Goal: Navigation & Orientation: Find specific page/section

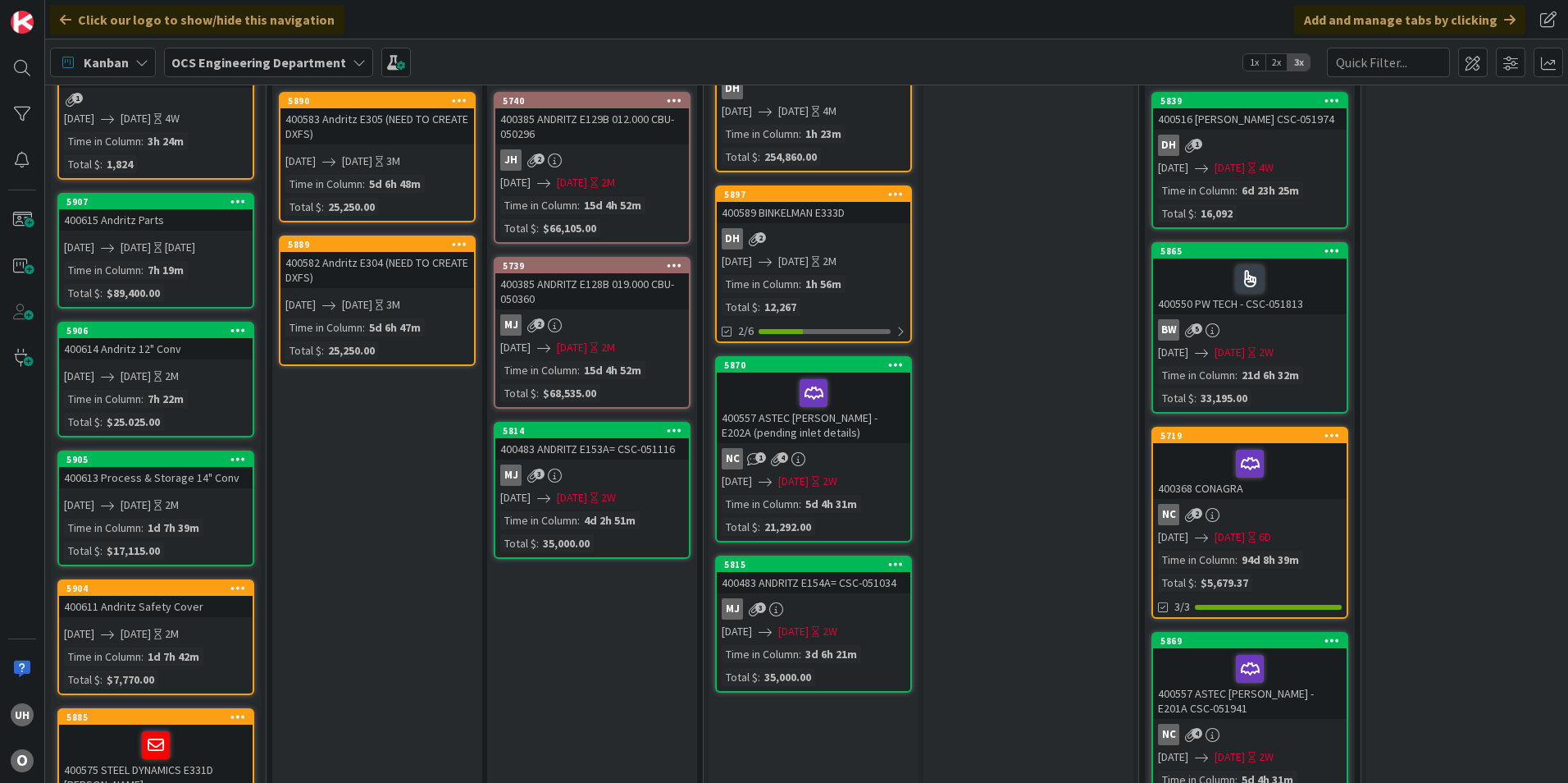
drag, startPoint x: 563, startPoint y: 769, endPoint x: 951, endPoint y: 773, distance: 388.0
click at [951, 773] on div "10 Backlog Add Card... 5908 400616 [PERSON_NAME] BEARING E335D 1 [DATE] [DATE] …" at bounding box center [807, 433] width 1523 height 698
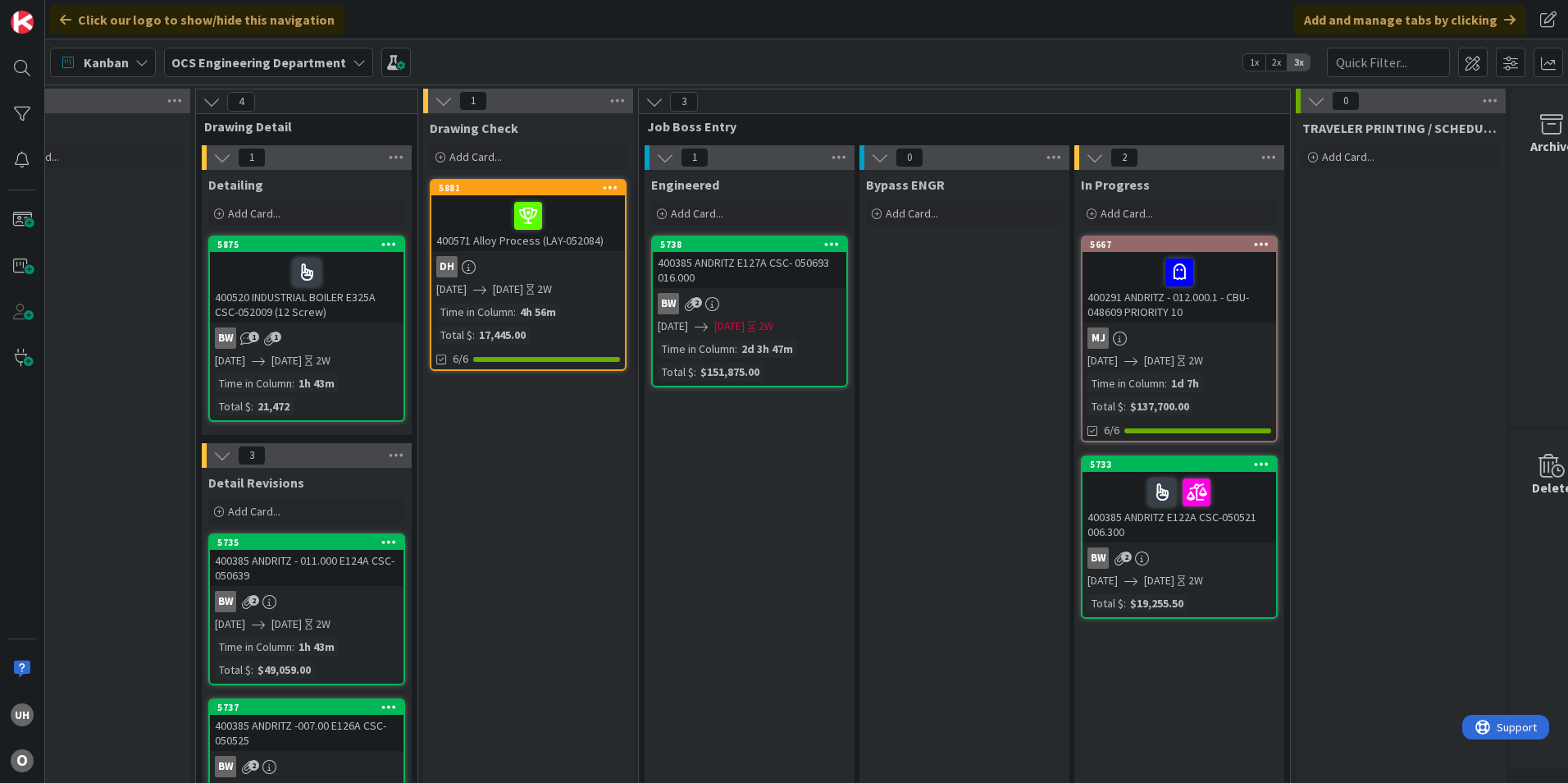
scroll to position [0, 1429]
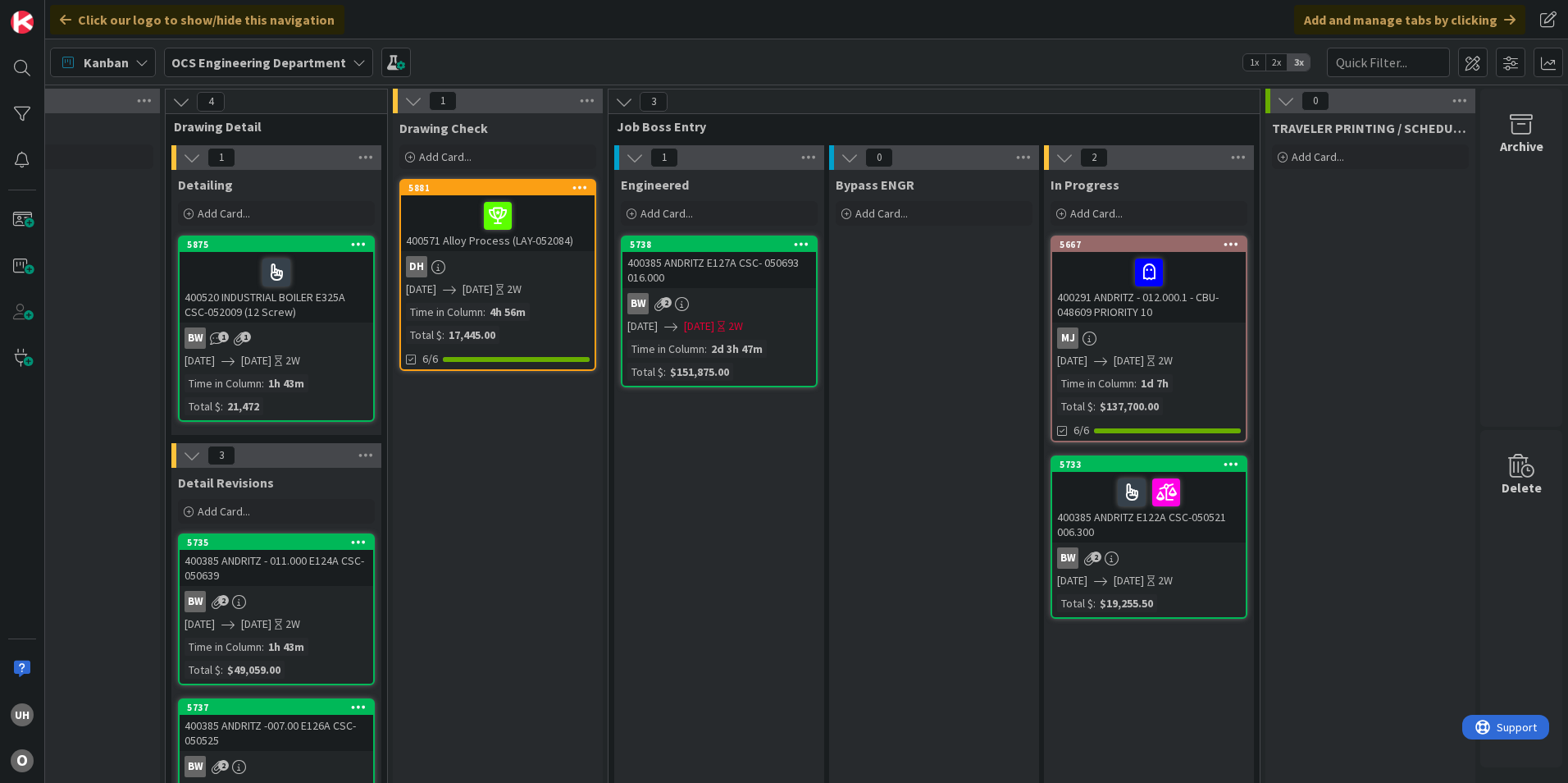
click at [1157, 306] on div "400291 ANDRITZ - 012.000.1 - CBU-048609 PRIORITY 10" at bounding box center [1149, 286] width 194 height 70
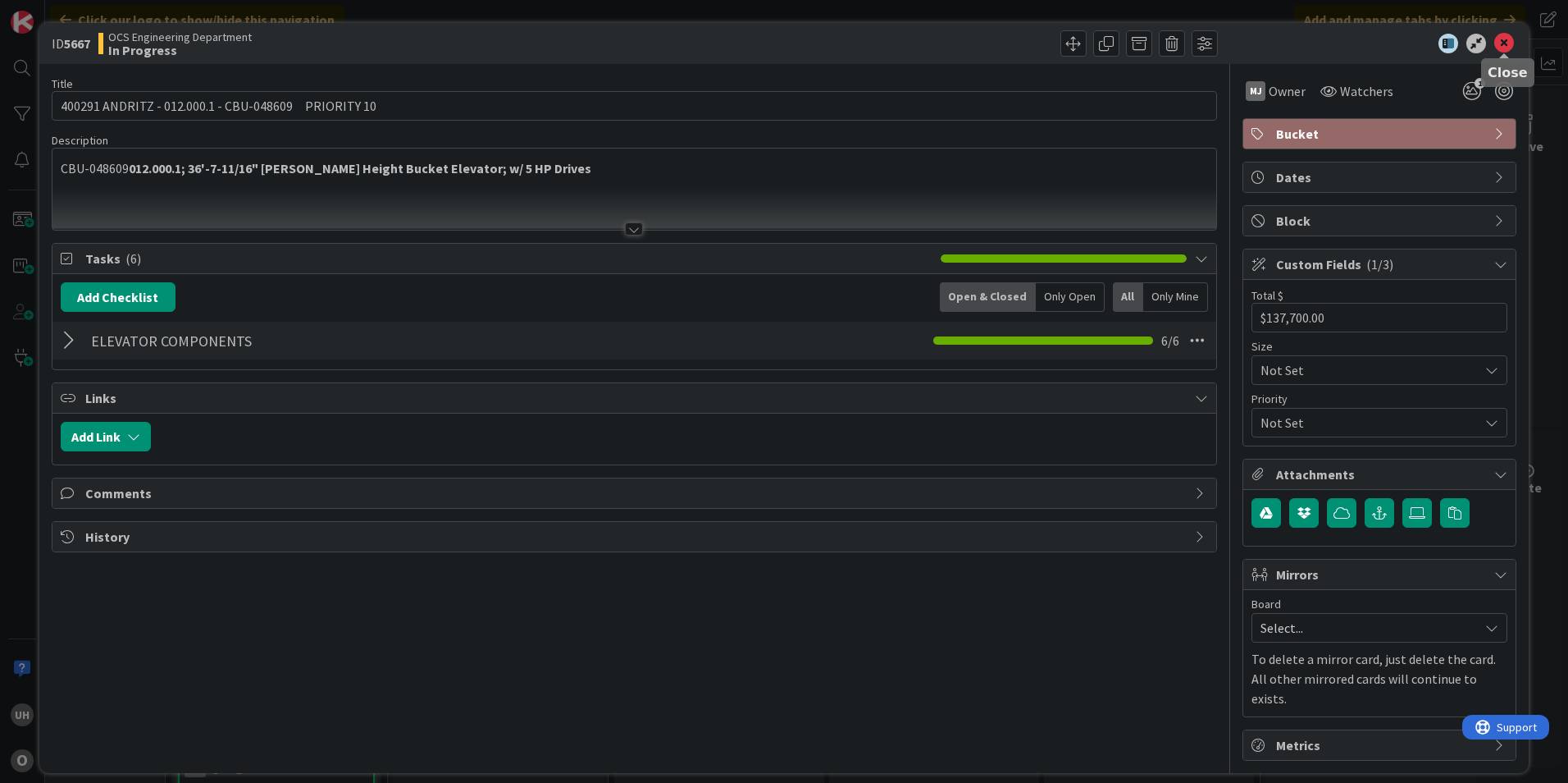
click at [1497, 38] on icon at bounding box center [1504, 43] width 19 height 19
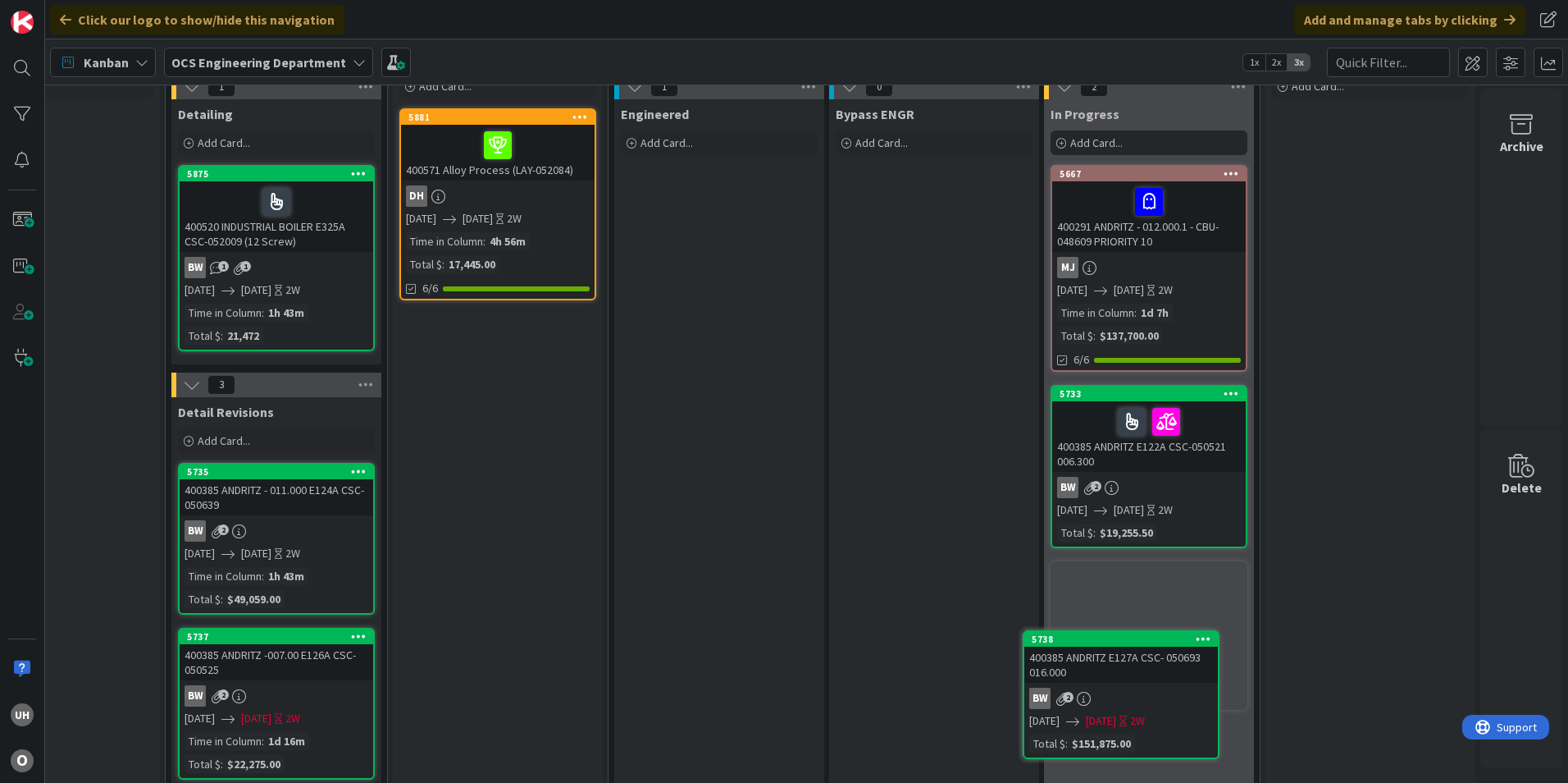
scroll to position [108, 1429]
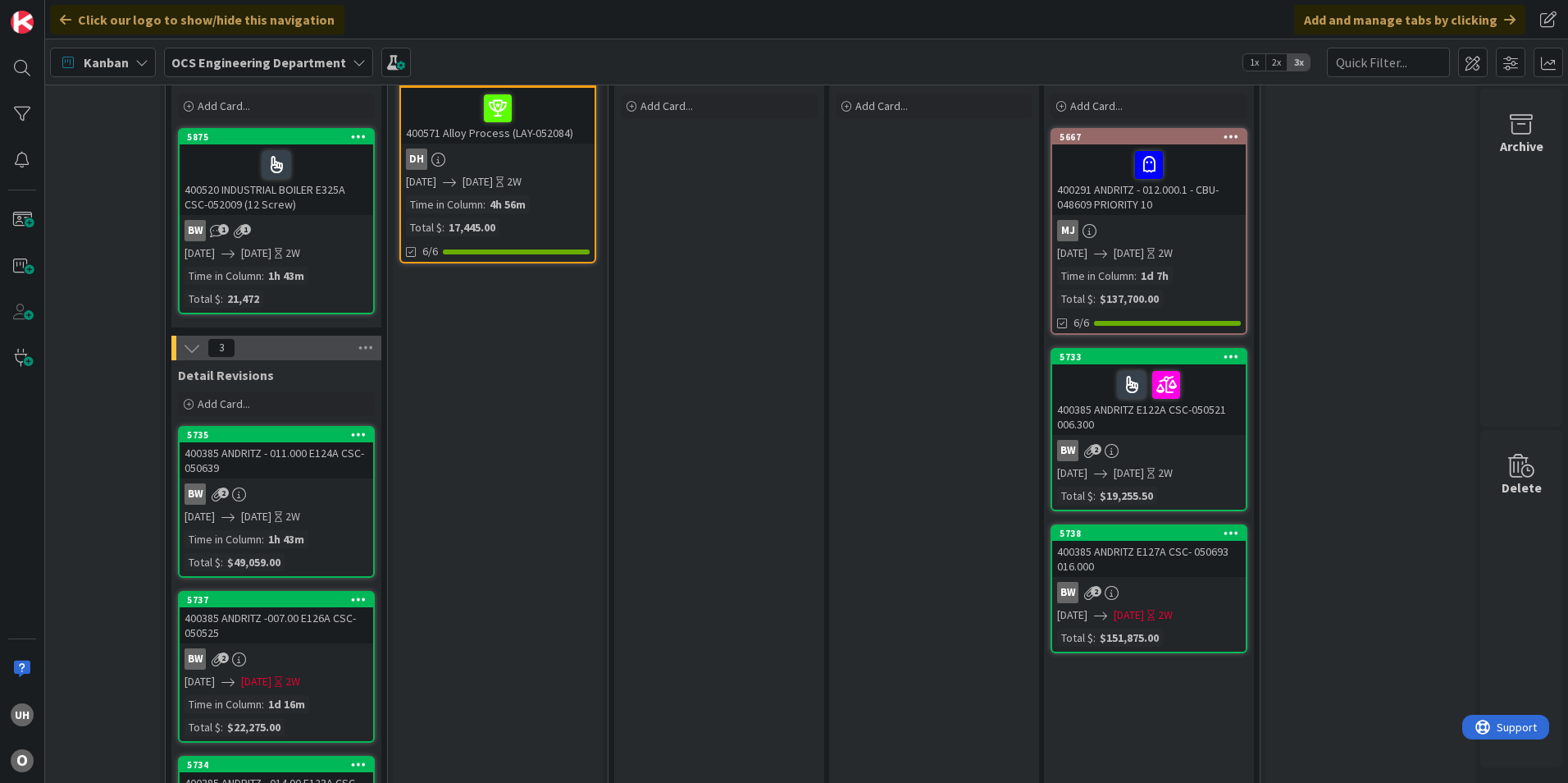
click at [1152, 581] on div "BW 2" at bounding box center [1149, 592] width 194 height 21
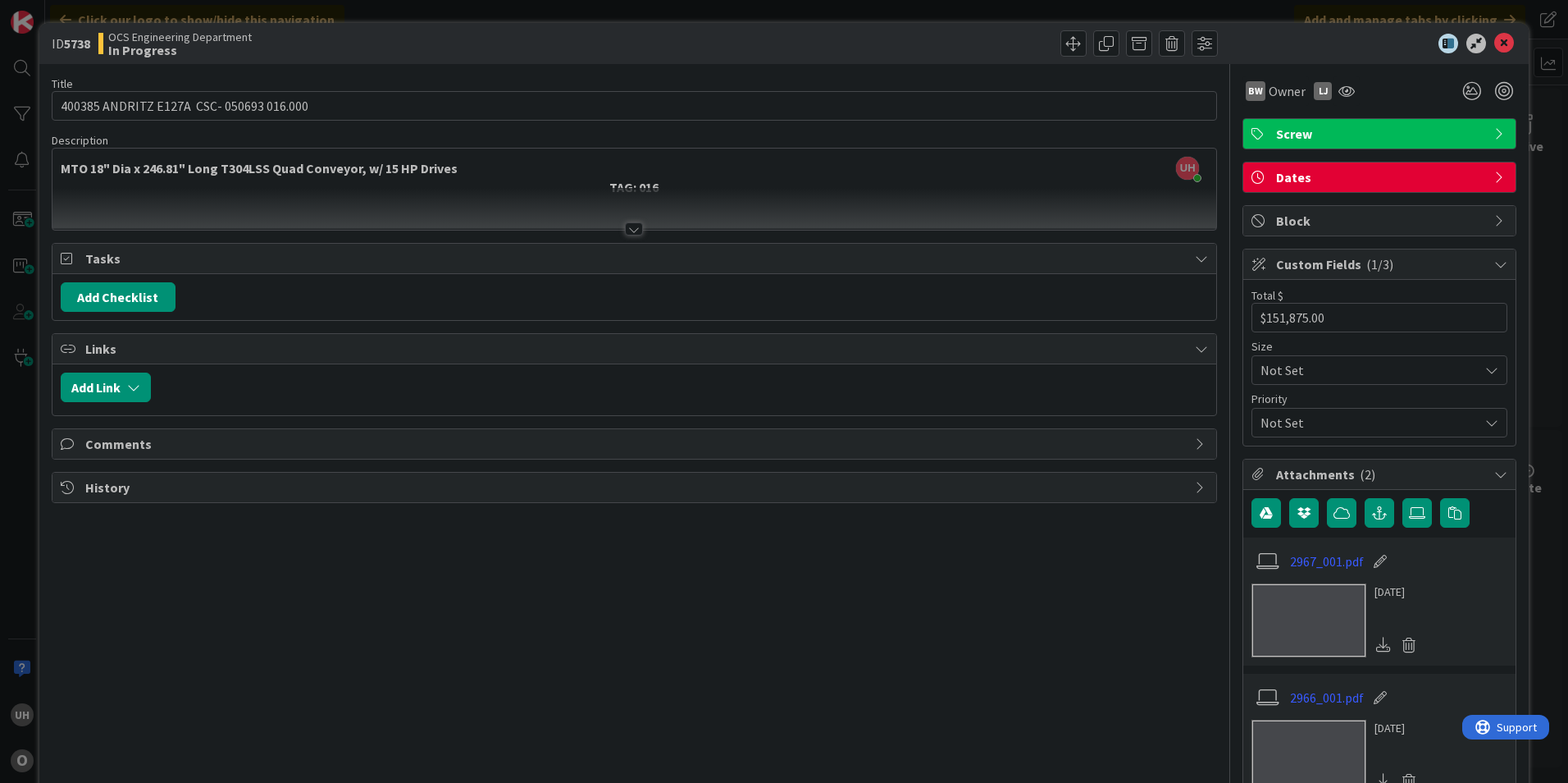
click at [629, 231] on div at bounding box center [634, 229] width 18 height 13
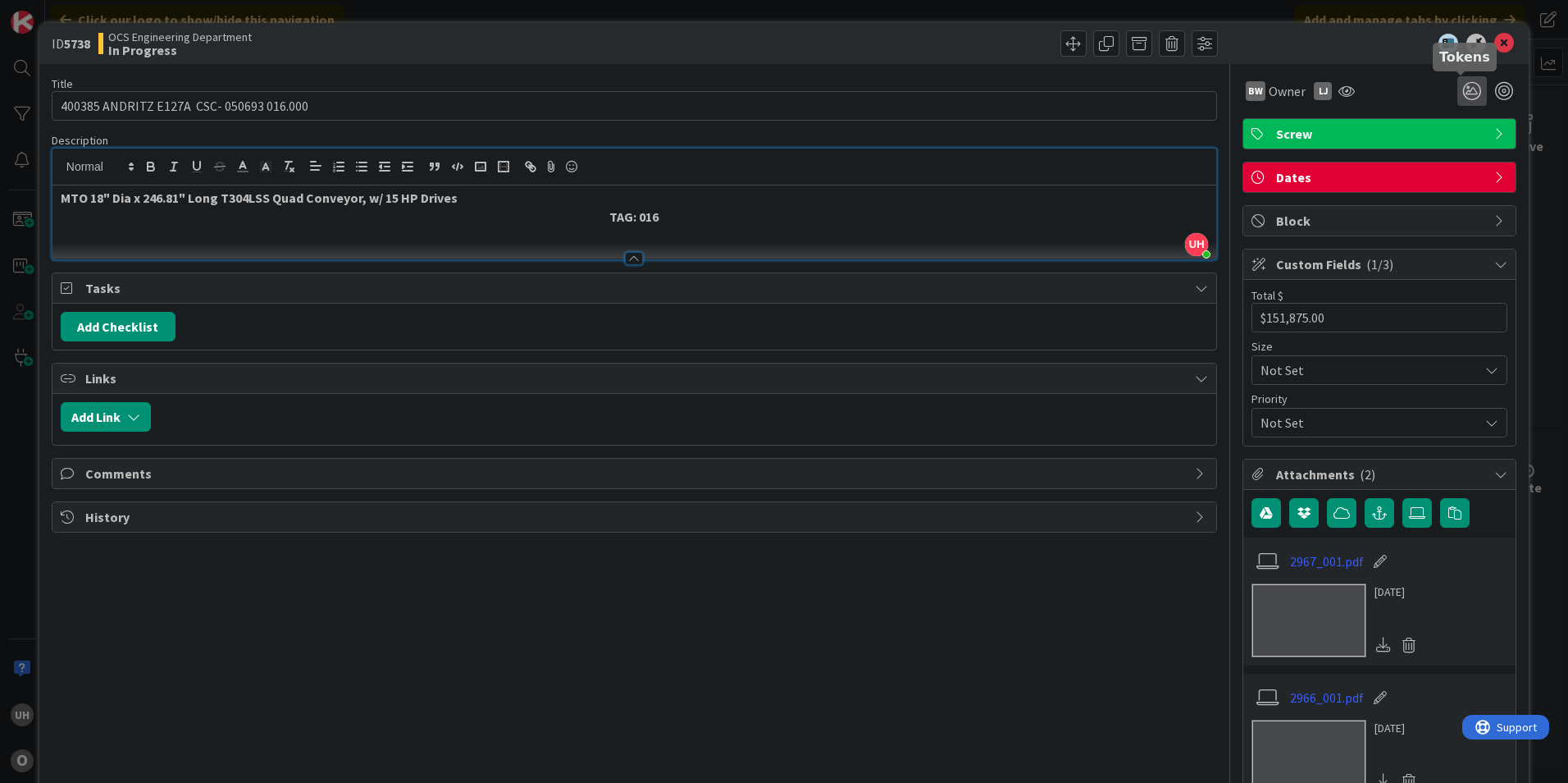
click at [1469, 86] on icon at bounding box center [1472, 90] width 30 height 30
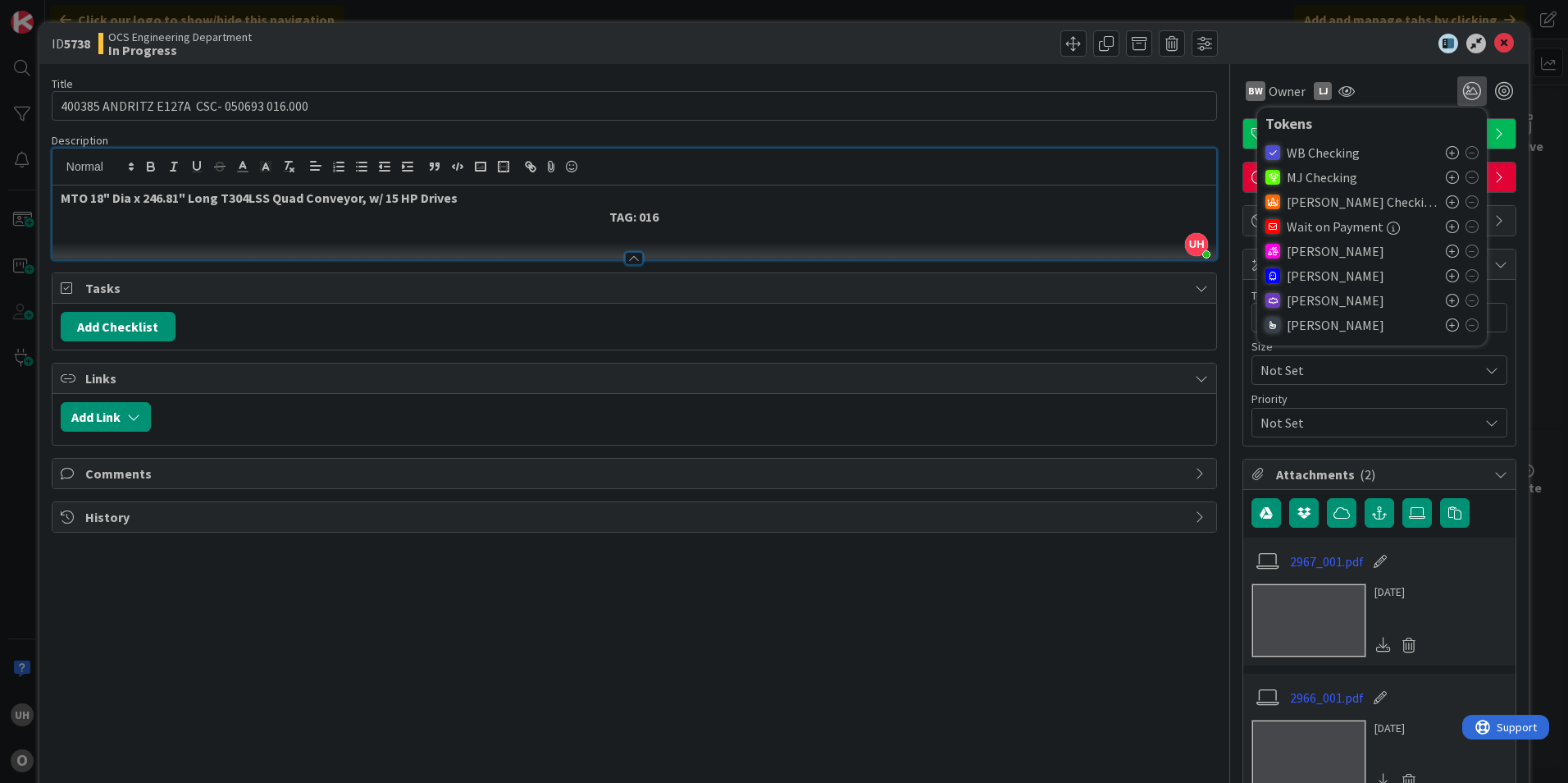
click at [1446, 276] on icon at bounding box center [1453, 276] width 13 height 13
click at [1494, 39] on icon at bounding box center [1504, 43] width 19 height 19
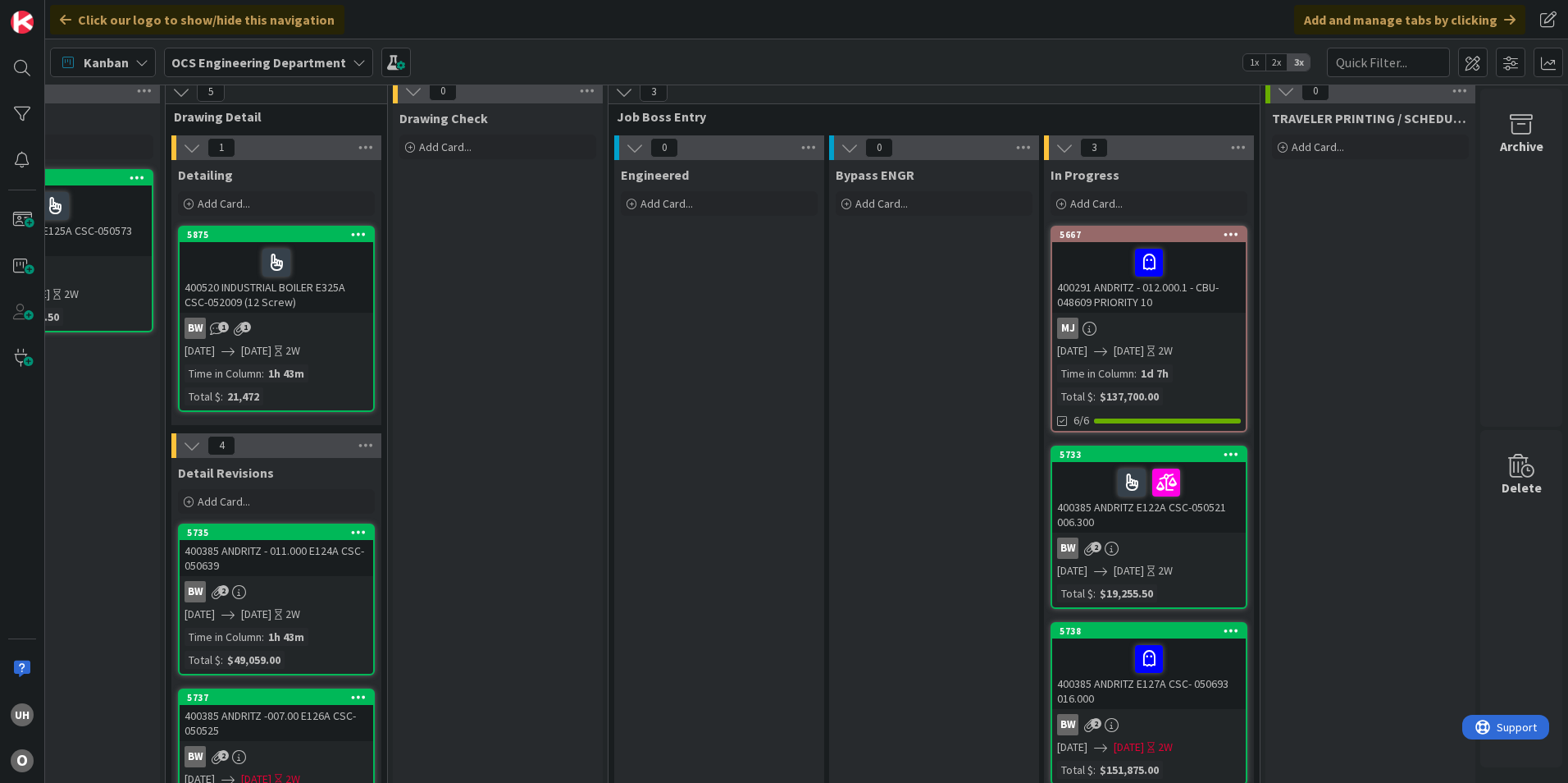
scroll to position [0, 1429]
